Goal: Check status: Check status

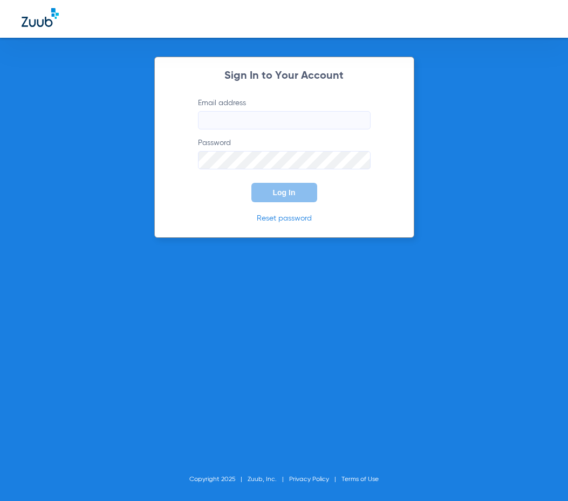
type input "[EMAIL_ADDRESS][DOMAIN_NAME]"
click at [289, 194] on span "Log In" at bounding box center [284, 192] width 23 height 9
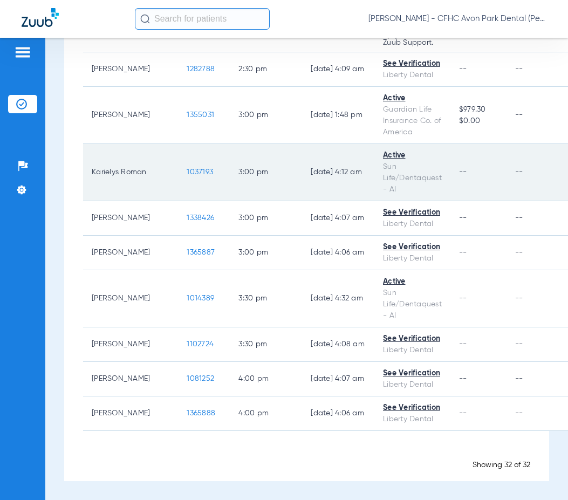
scroll to position [1250, 0]
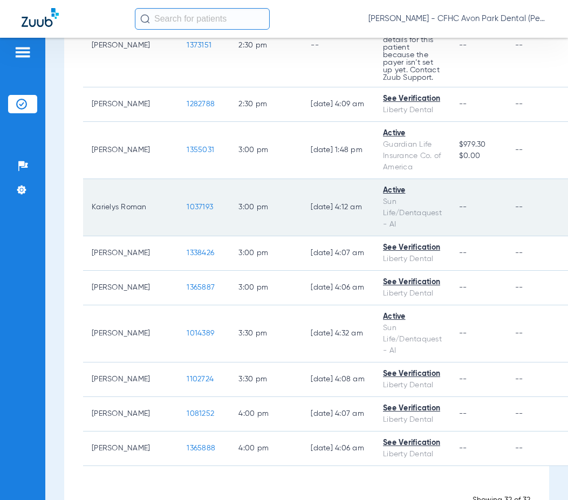
click at [187, 211] on span "1037193" at bounding box center [200, 207] width 26 height 8
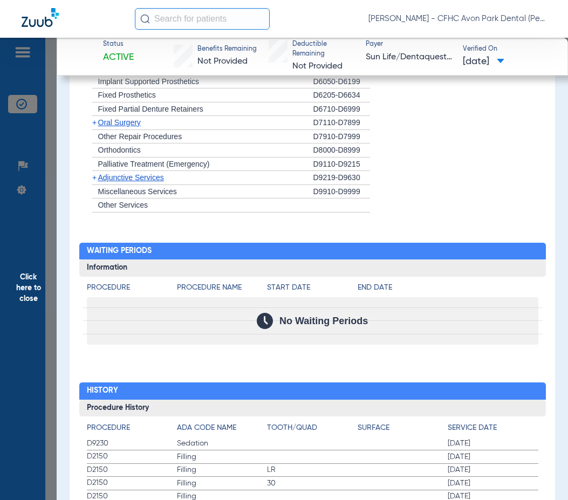
scroll to position [1026, 0]
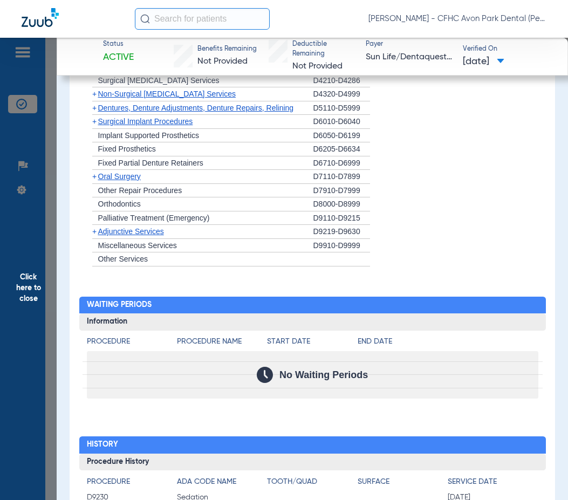
drag, startPoint x: 29, startPoint y: 286, endPoint x: 39, endPoint y: 272, distance: 17.3
click at [30, 284] on span "Click here to close" at bounding box center [28, 288] width 57 height 500
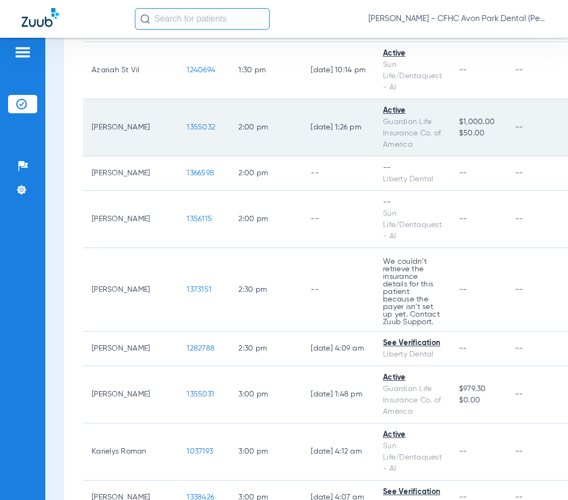
scroll to position [980, 0]
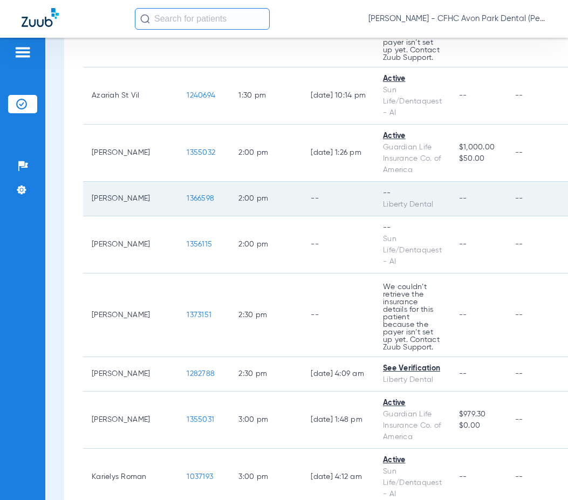
click at [187, 202] on span "1366598" at bounding box center [201, 199] width 28 height 8
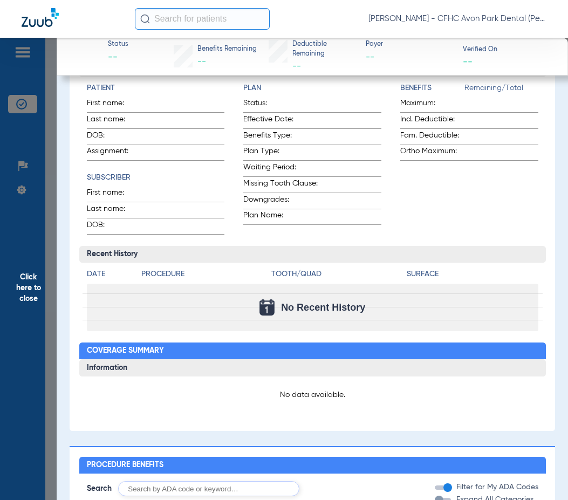
scroll to position [33, 0]
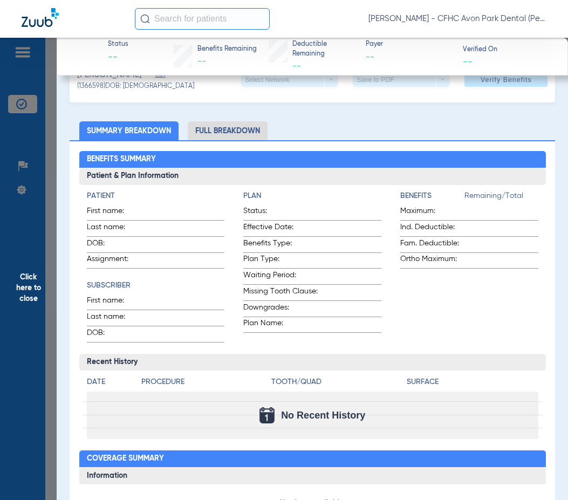
drag, startPoint x: 22, startPoint y: 286, endPoint x: 13, endPoint y: 282, distance: 9.4
click at [20, 289] on span "Click here to close" at bounding box center [28, 288] width 57 height 500
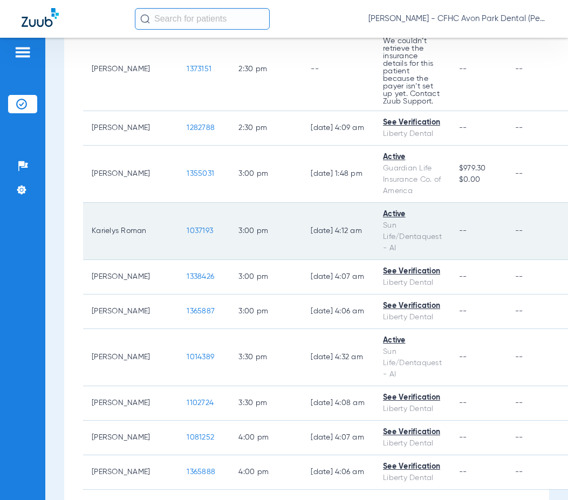
scroll to position [1250, 0]
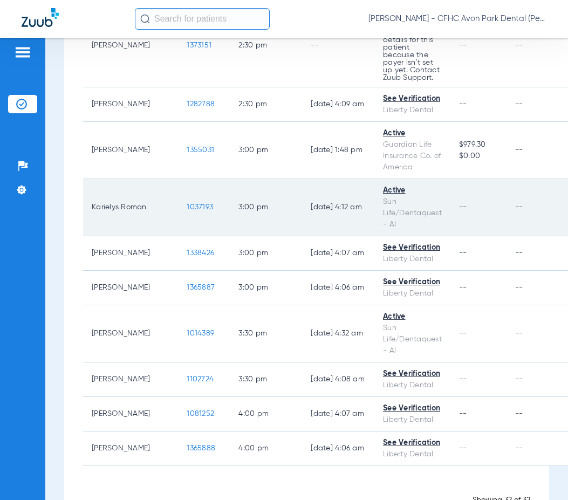
click at [187, 211] on span "1037193" at bounding box center [200, 207] width 26 height 8
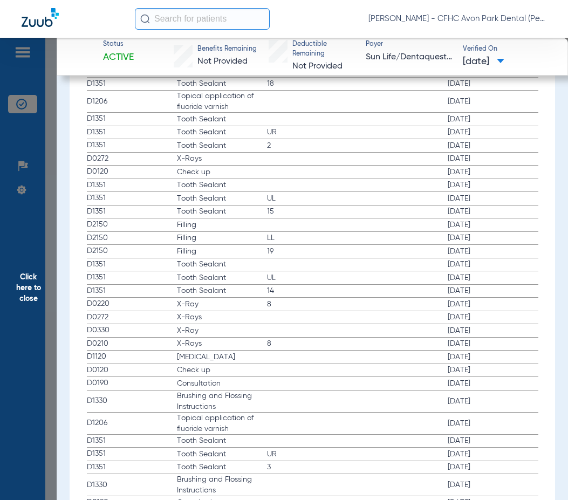
scroll to position [1619, 0]
click at [96, 335] on span "D0330" at bounding box center [132, 331] width 90 height 11
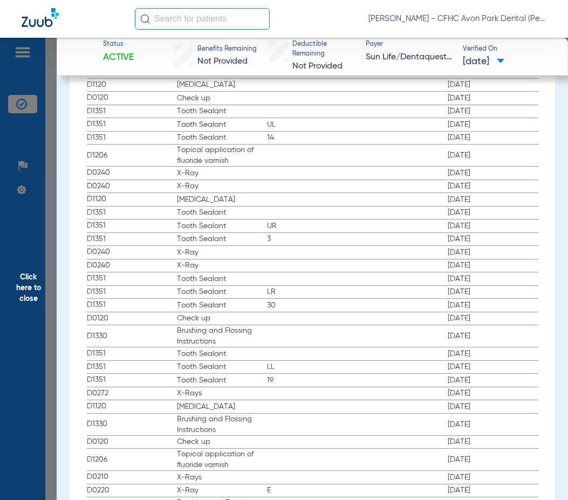
scroll to position [2375, 0]
